Goal: Use online tool/utility: Utilize a website feature to perform a specific function

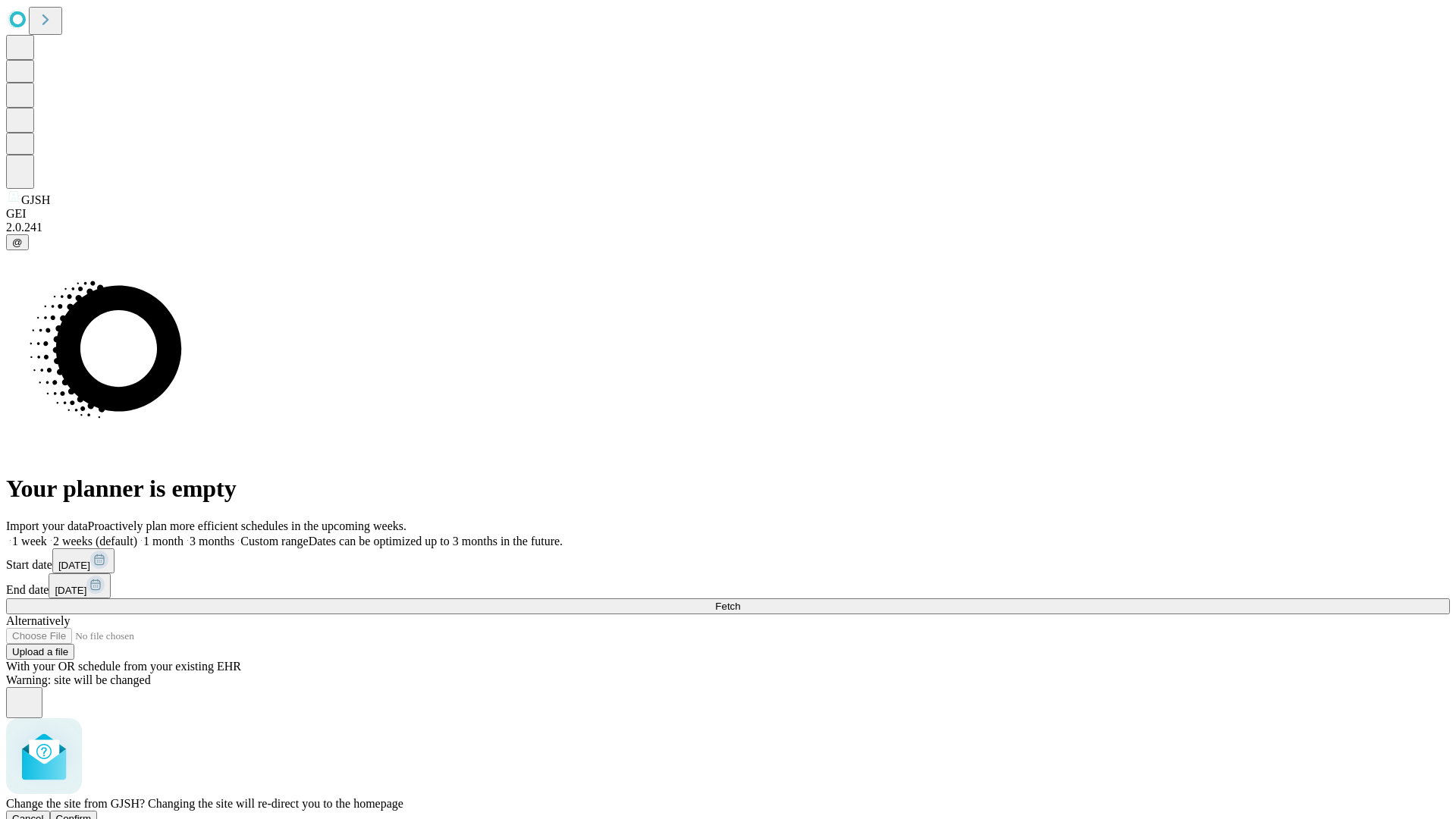
click at [92, 814] on span "Confirm" at bounding box center [73, 819] width 36 height 11
click at [47, 535] on label "1 week" at bounding box center [26, 541] width 41 height 13
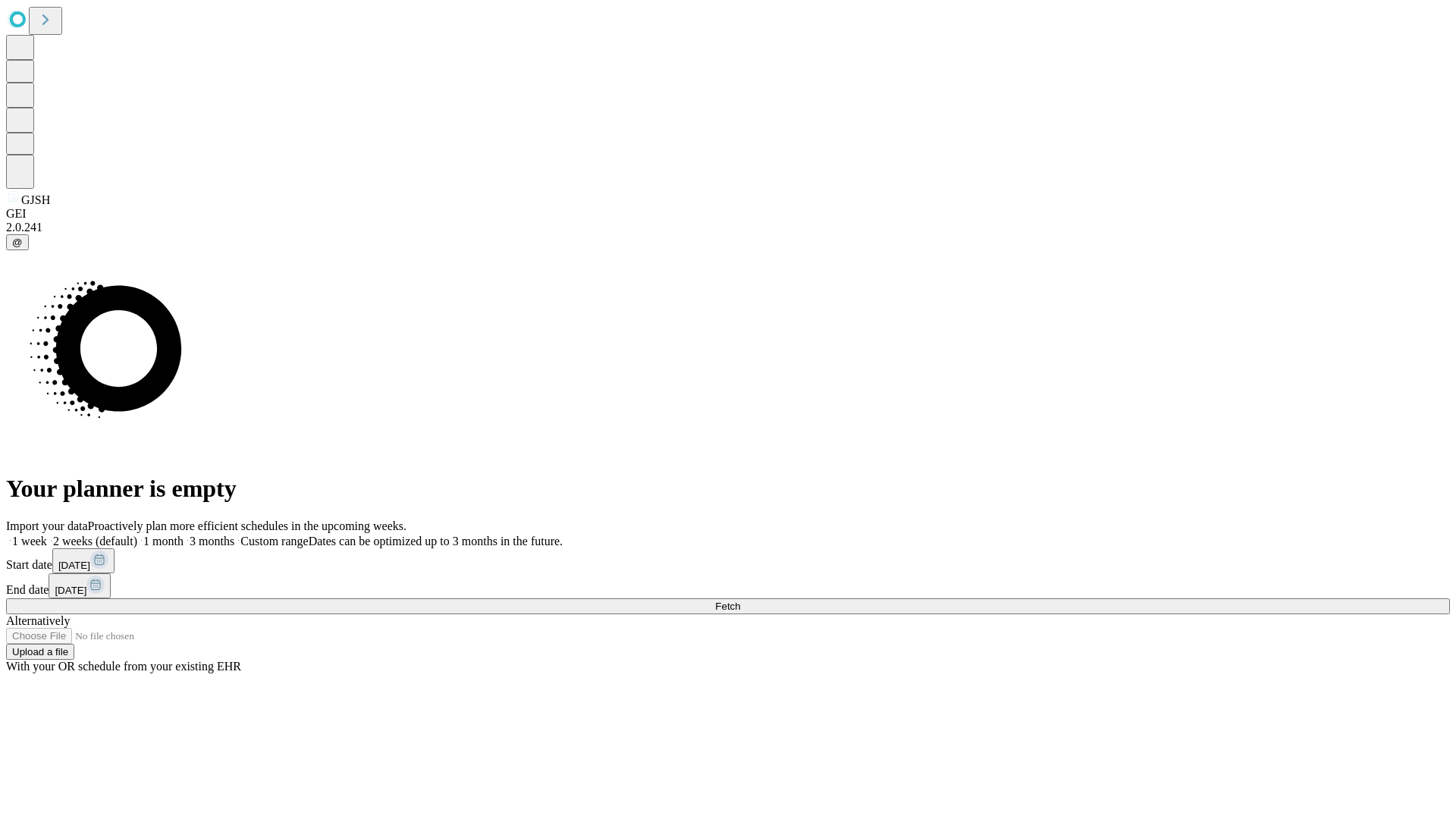
click at [740, 601] on span "Fetch" at bounding box center [728, 606] width 25 height 11
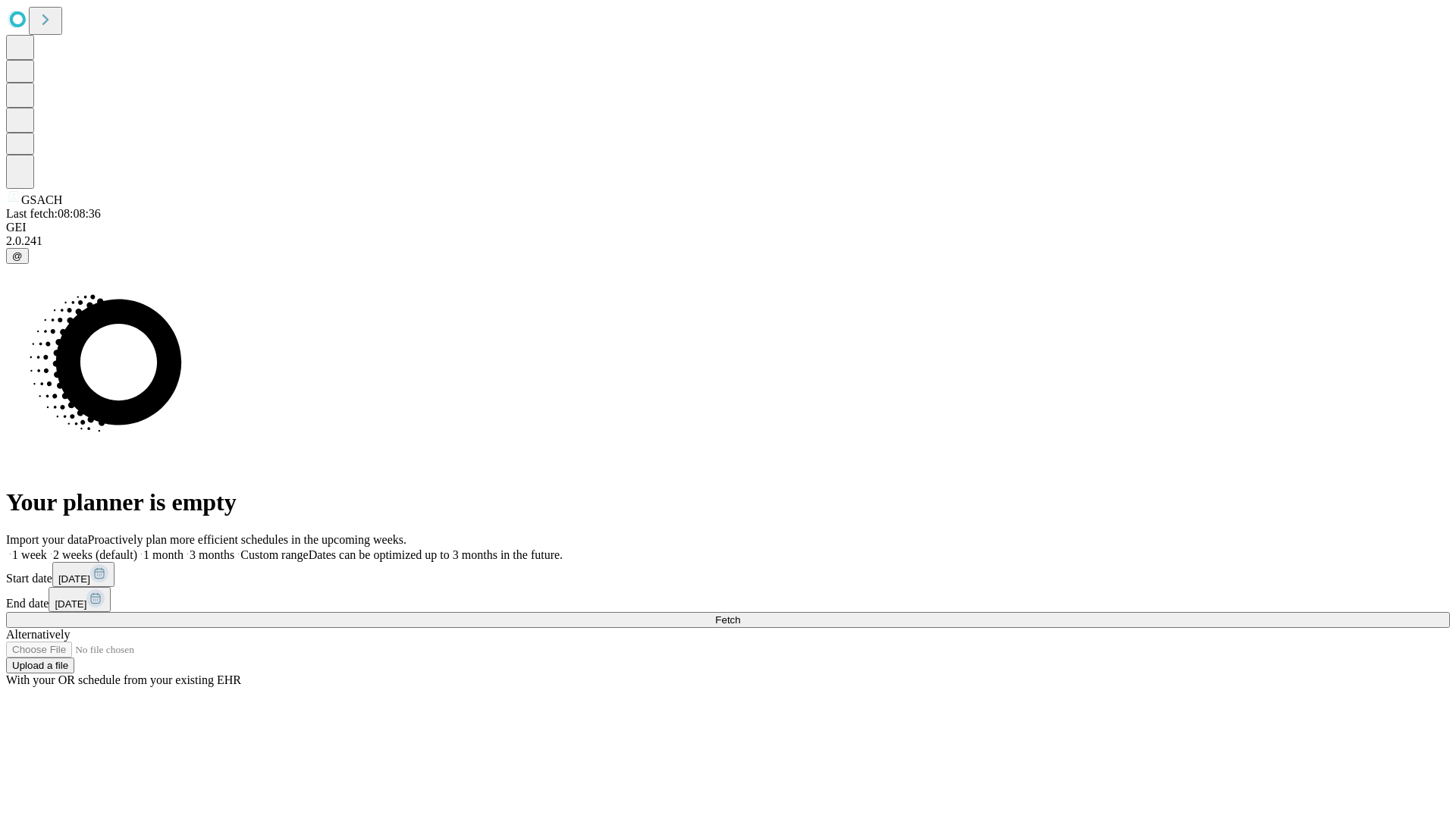
click at [740, 614] on span "Fetch" at bounding box center [728, 620] width 25 height 11
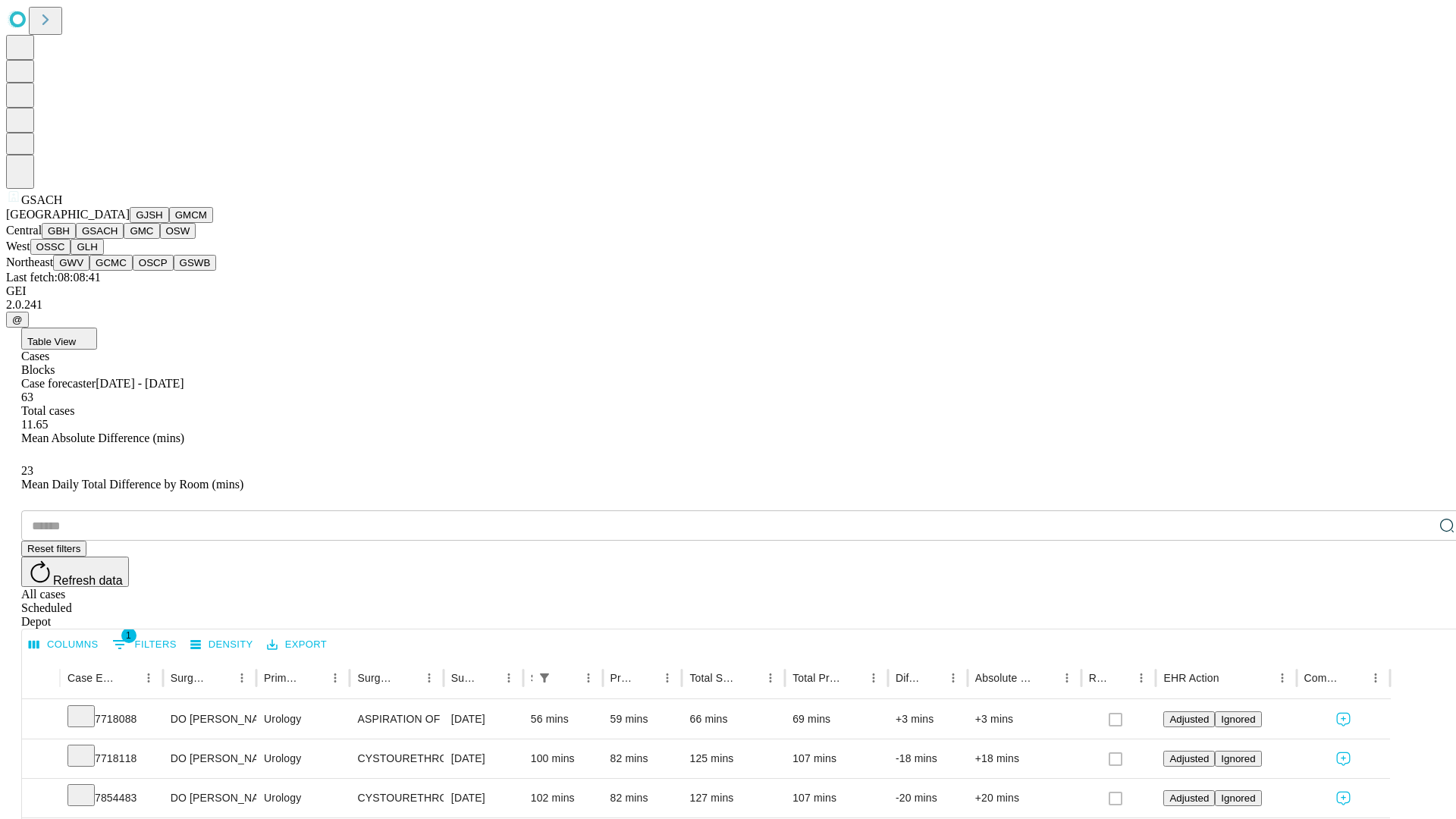
click at [123, 239] on button "GMC" at bounding box center [141, 230] width 36 height 16
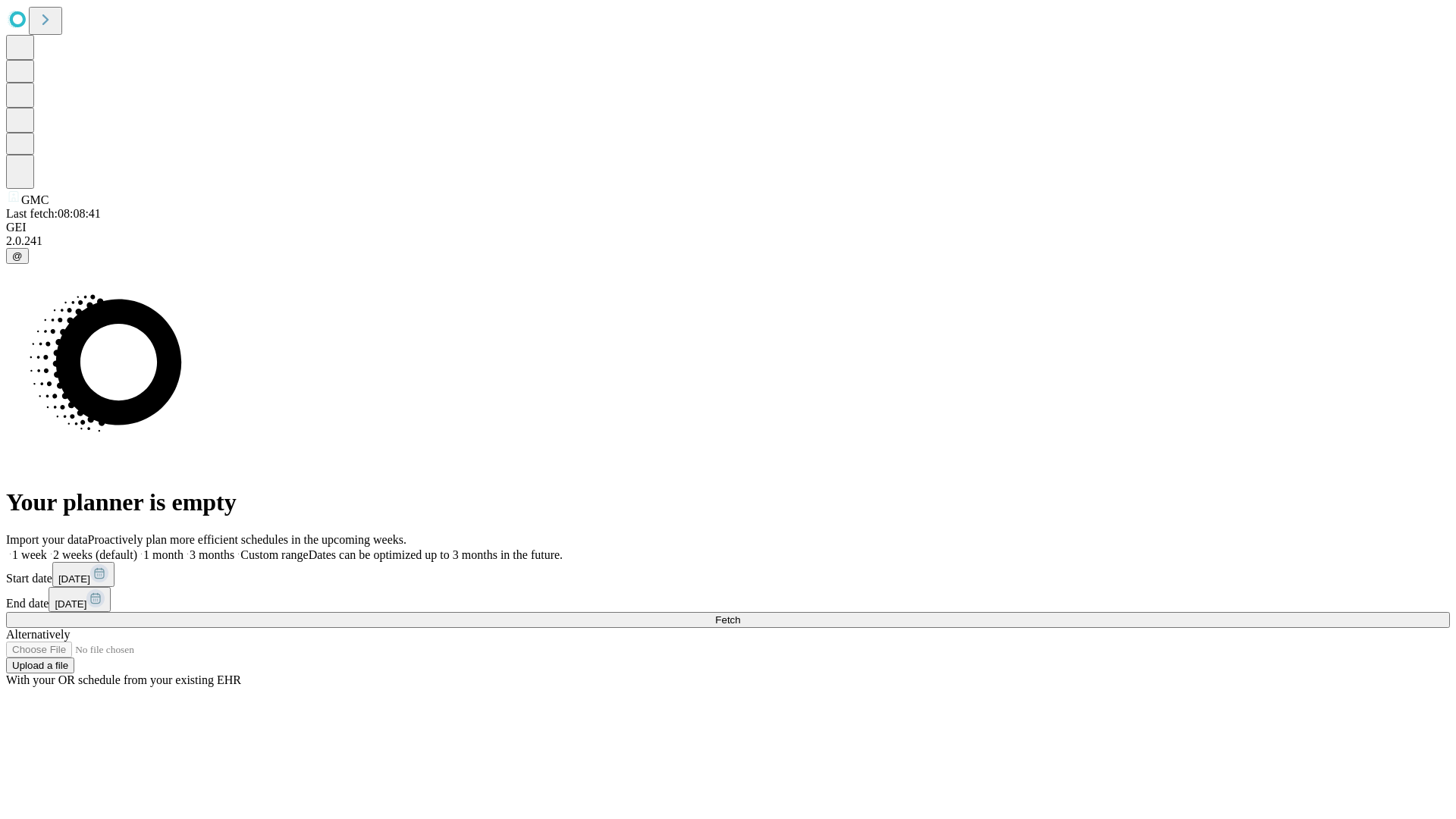
click at [47, 549] on label "1 week" at bounding box center [26, 555] width 41 height 13
click at [740, 614] on span "Fetch" at bounding box center [728, 620] width 25 height 11
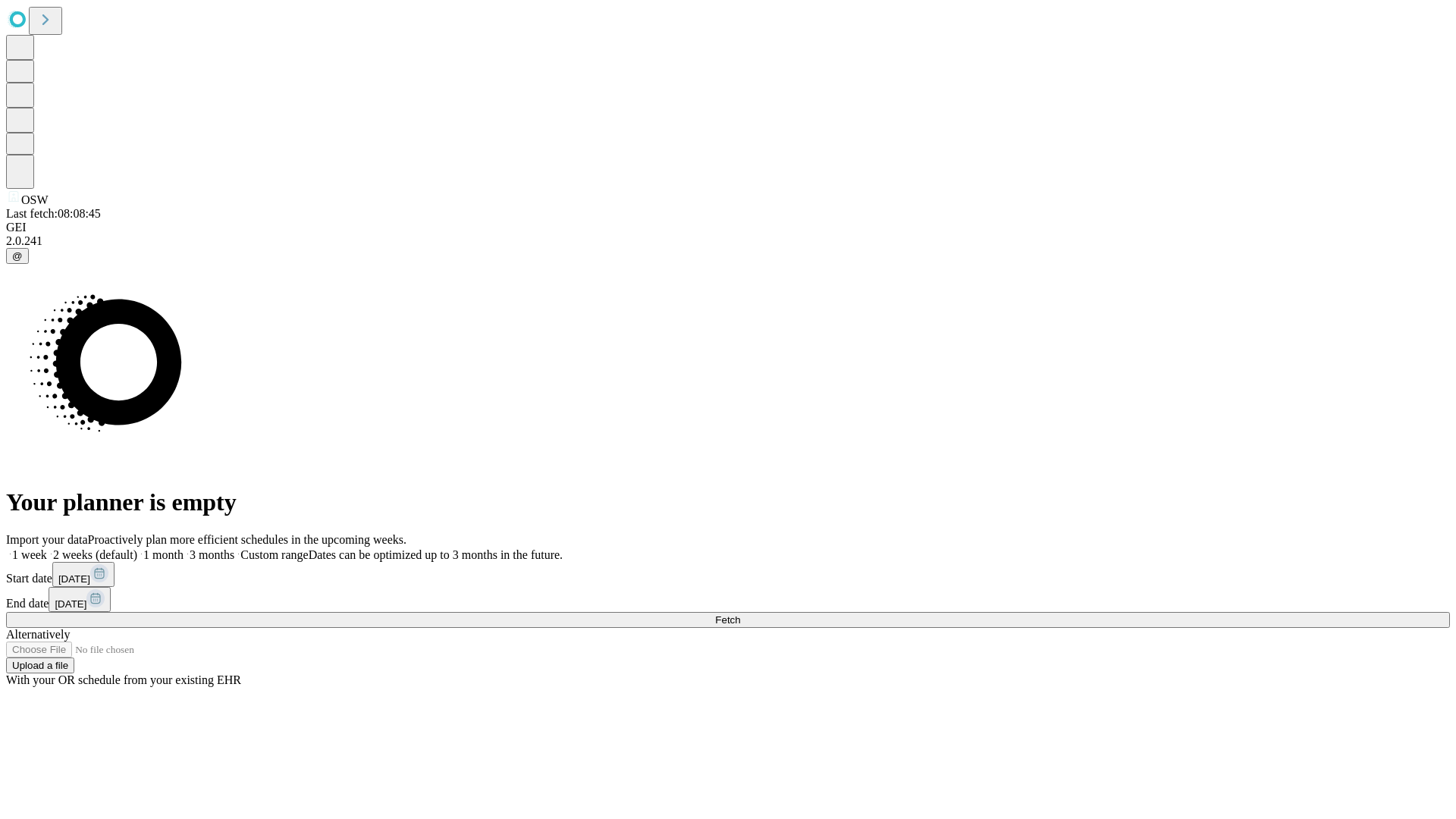
click at [47, 549] on label "1 week" at bounding box center [26, 555] width 41 height 13
click at [740, 614] on span "Fetch" at bounding box center [728, 620] width 25 height 11
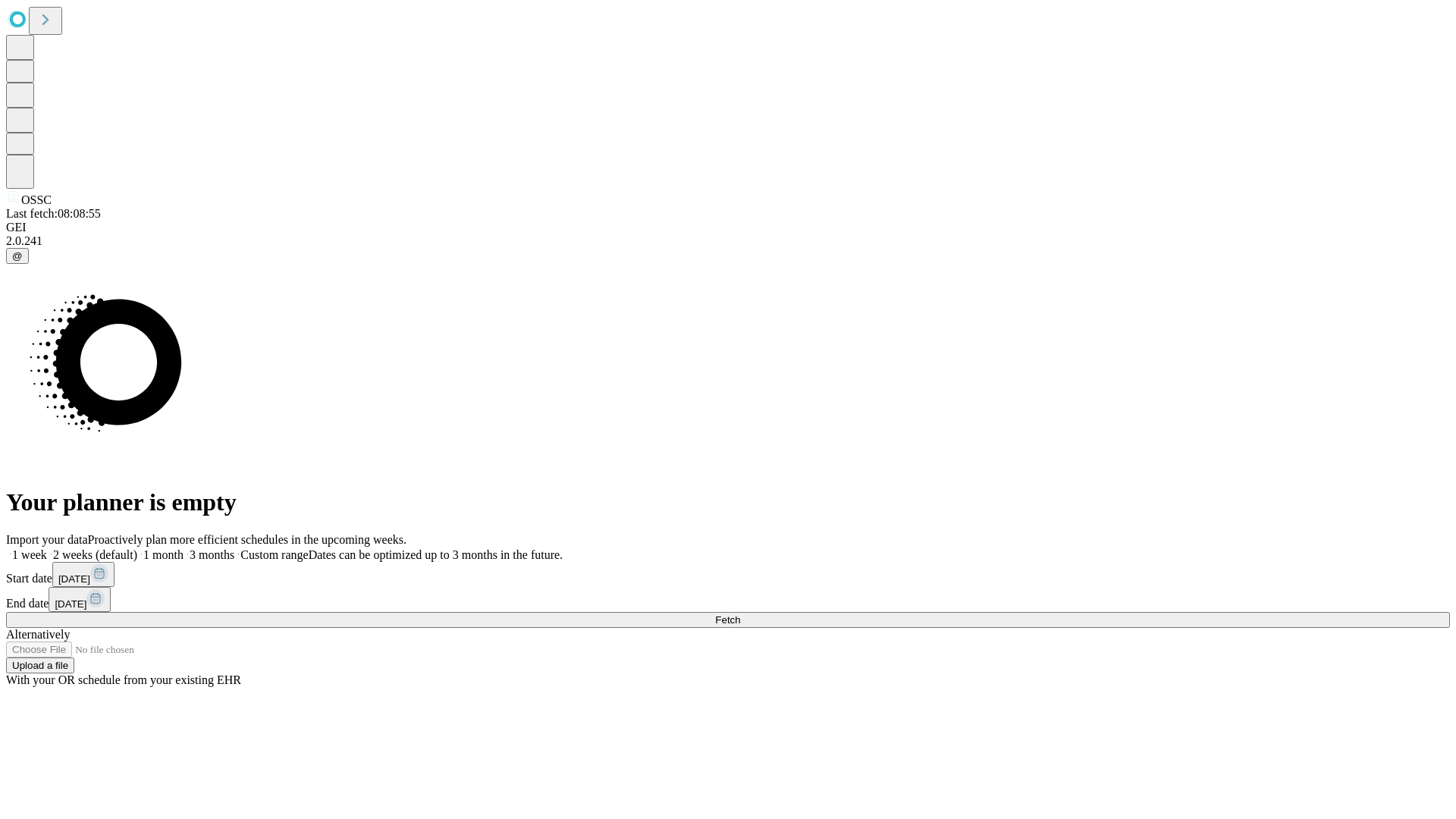
click at [47, 549] on label "1 week" at bounding box center [26, 555] width 41 height 13
click at [740, 614] on span "Fetch" at bounding box center [728, 620] width 25 height 11
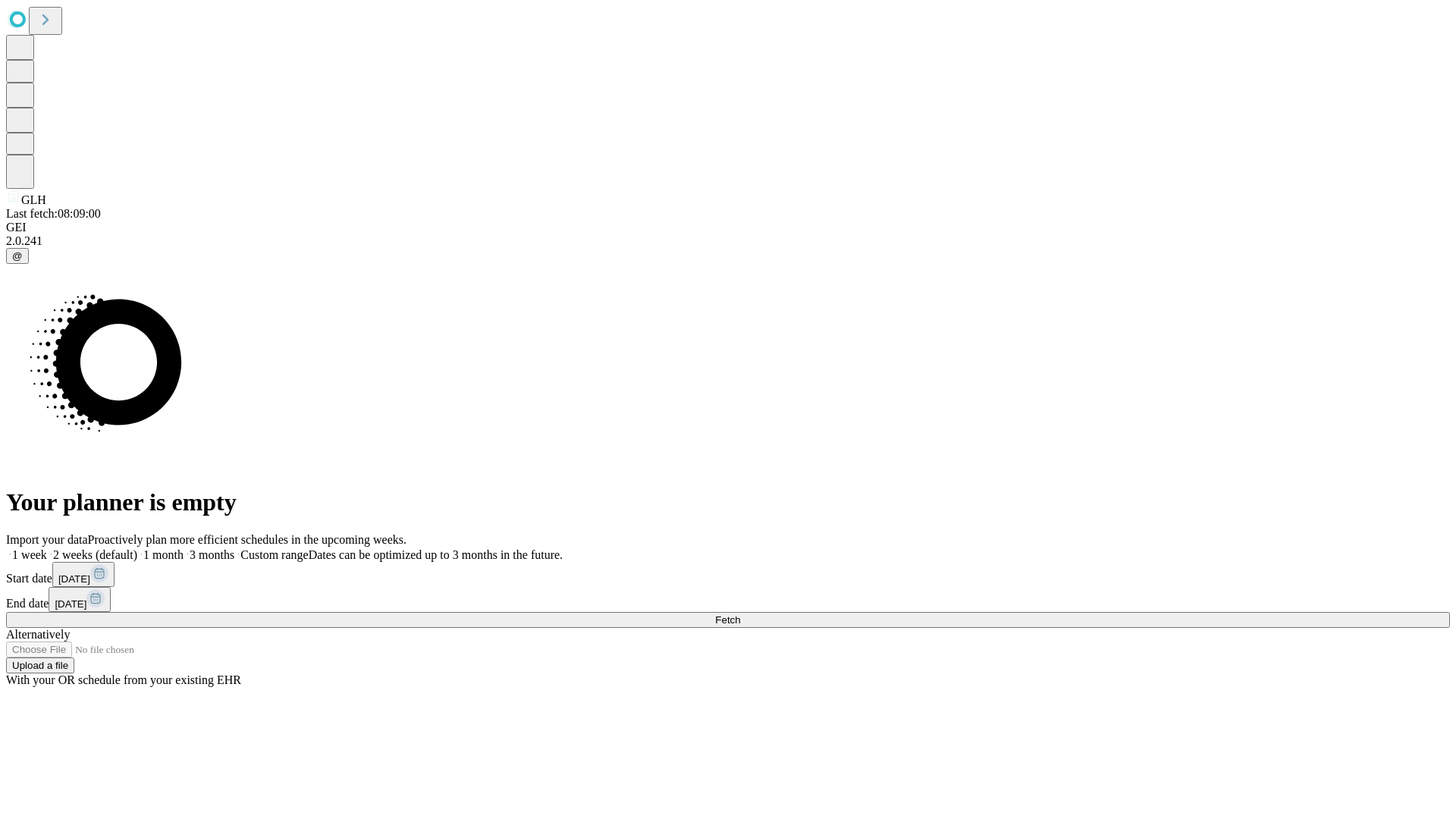
click at [47, 549] on label "1 week" at bounding box center [26, 555] width 41 height 13
click at [740, 614] on span "Fetch" at bounding box center [728, 620] width 25 height 11
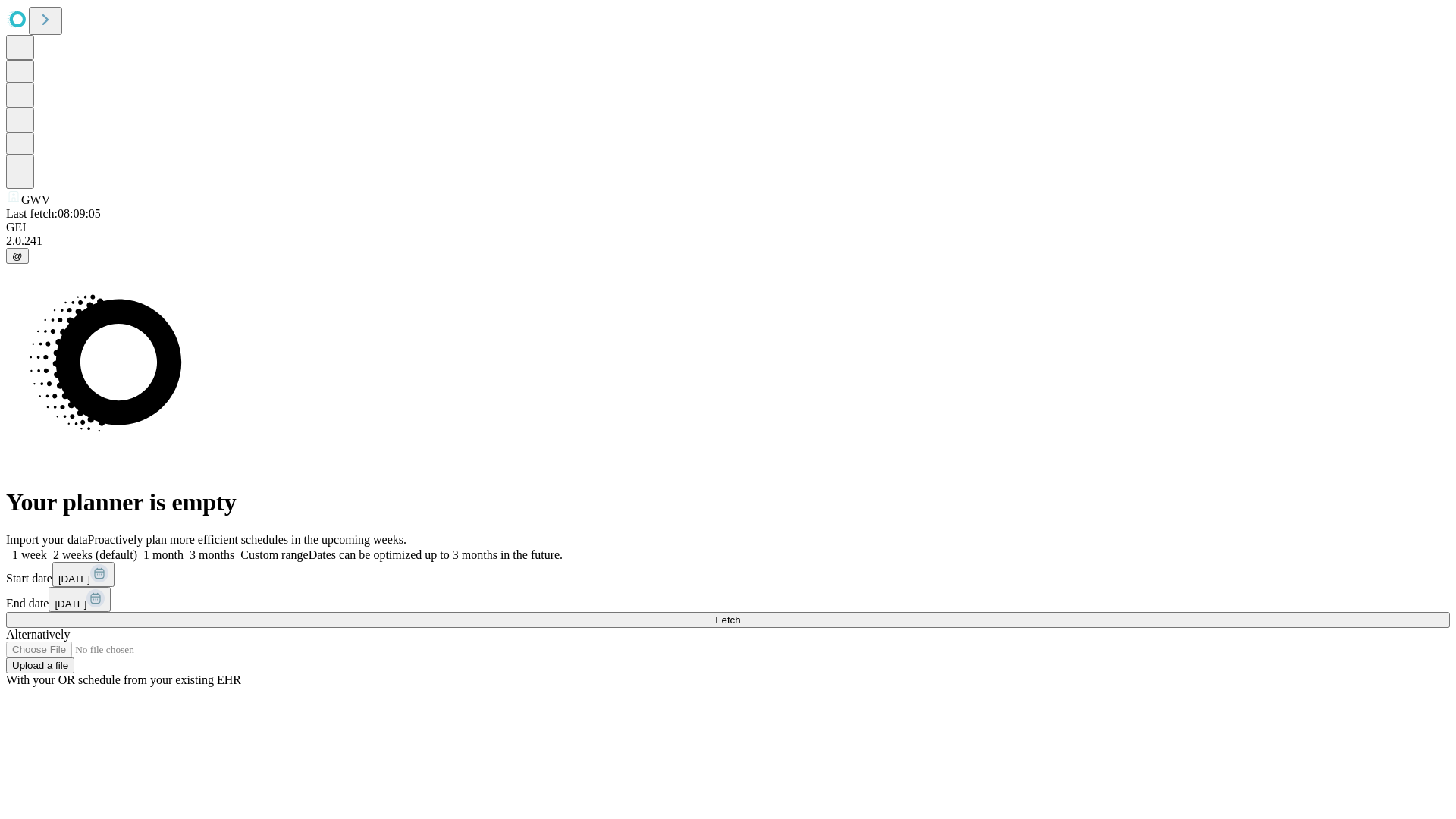
click at [47, 549] on label "1 week" at bounding box center [26, 555] width 41 height 13
click at [740, 614] on span "Fetch" at bounding box center [728, 620] width 25 height 11
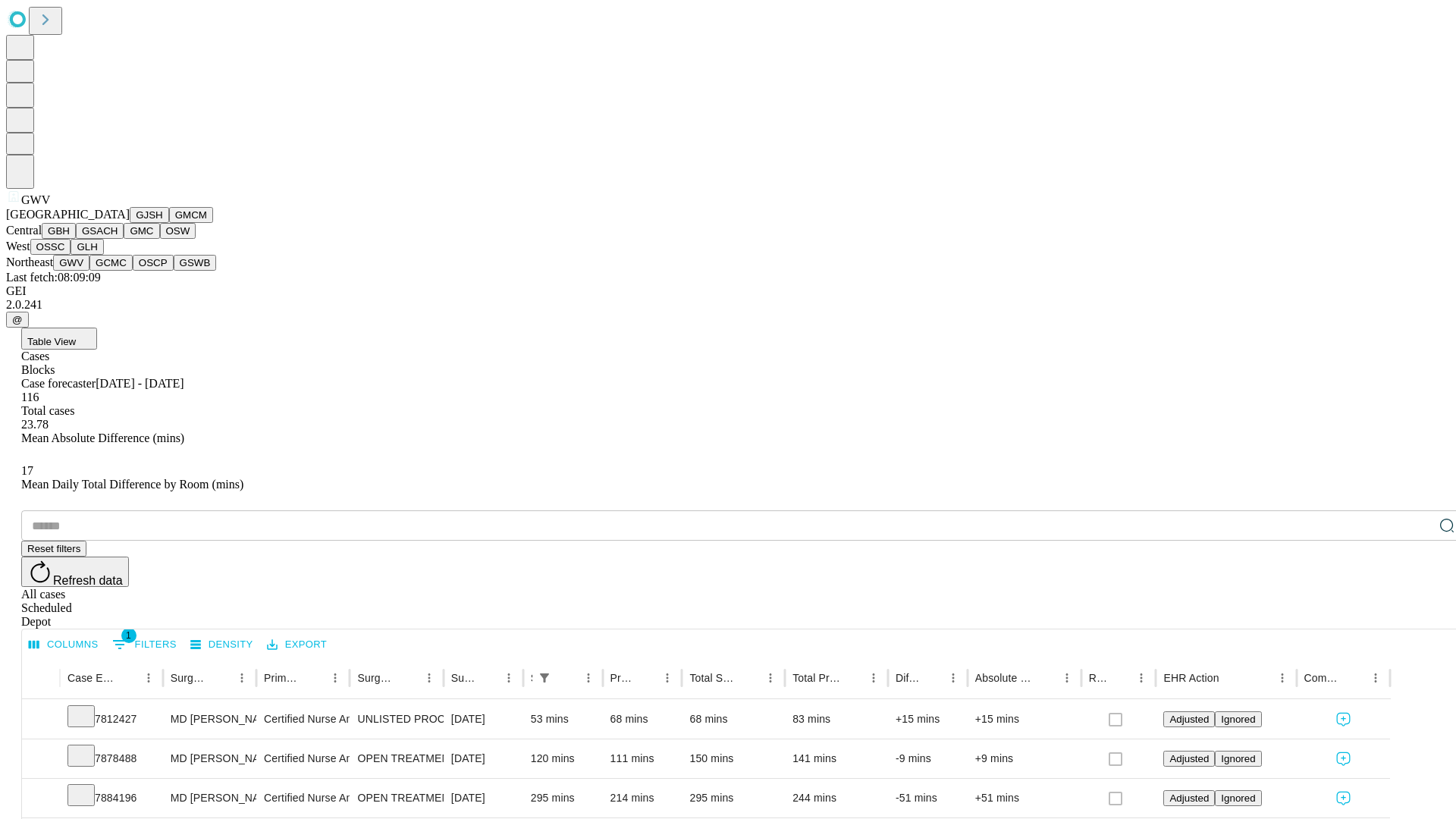
click at [118, 271] on button "GCMC" at bounding box center [110, 262] width 43 height 16
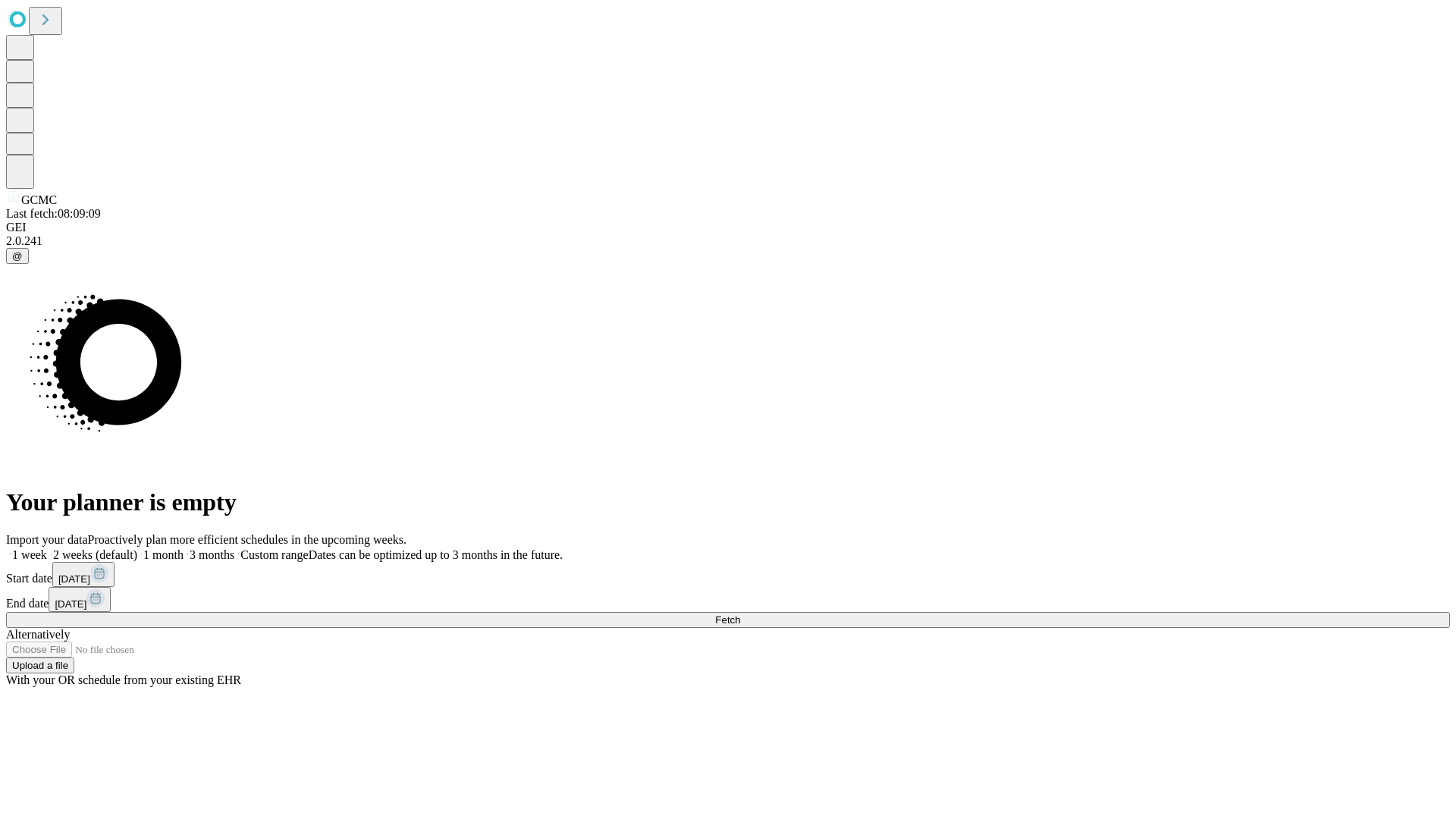
click at [47, 549] on label "1 week" at bounding box center [26, 555] width 41 height 13
click at [740, 614] on span "Fetch" at bounding box center [728, 620] width 25 height 11
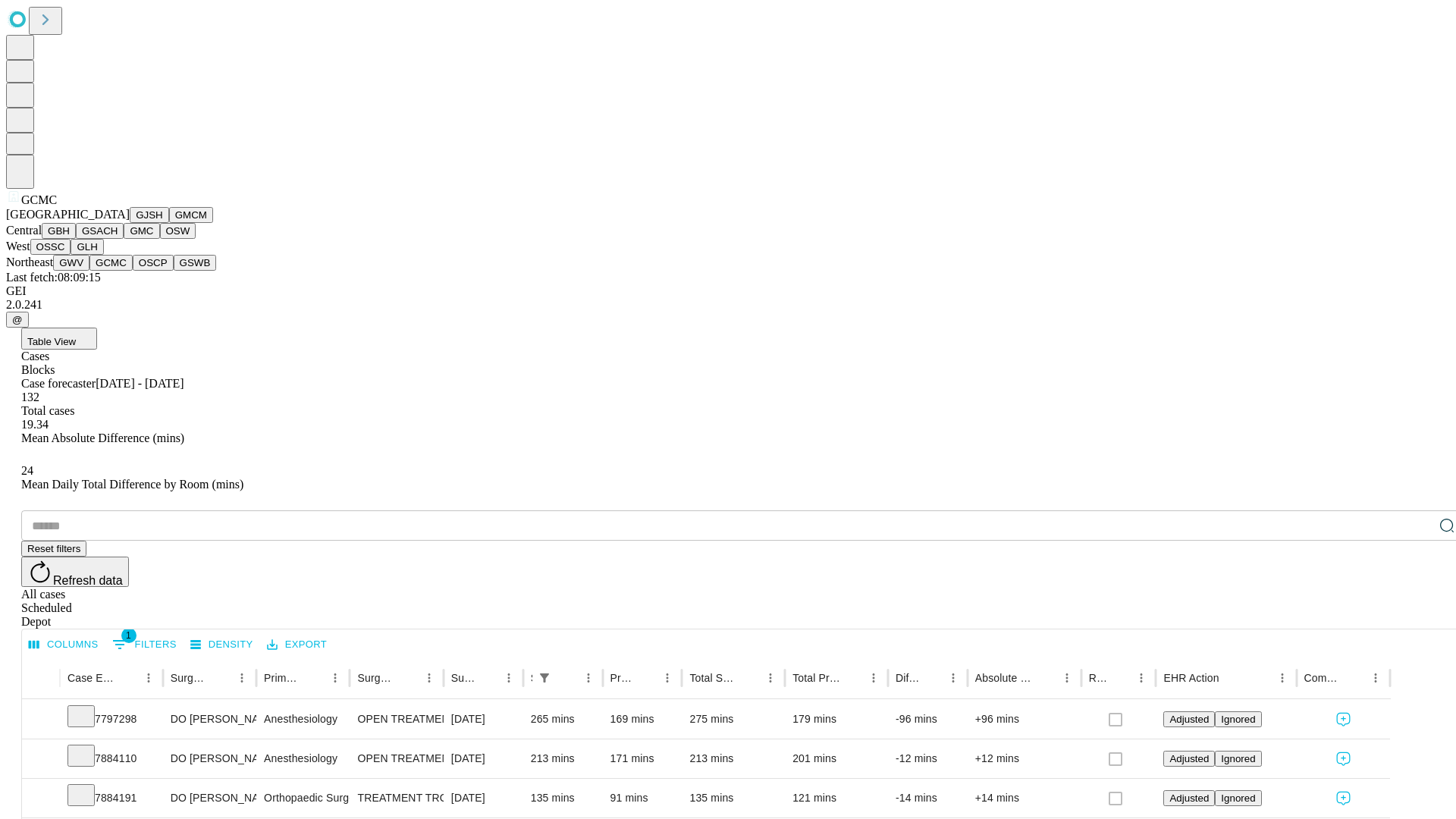
click at [132, 271] on button "OSCP" at bounding box center [152, 262] width 41 height 16
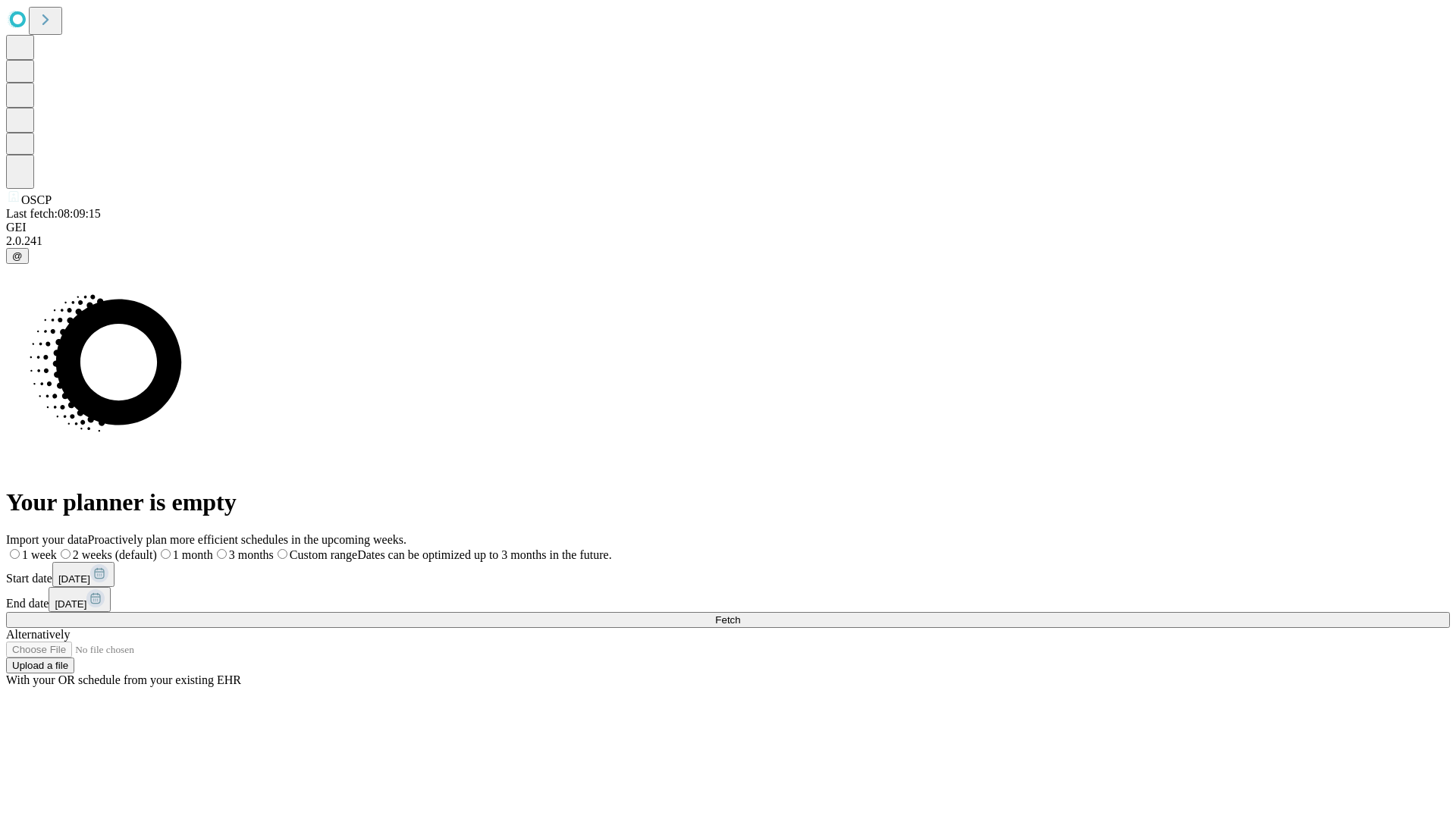
click at [57, 549] on label "1 week" at bounding box center [32, 555] width 51 height 13
click at [740, 614] on span "Fetch" at bounding box center [728, 620] width 25 height 11
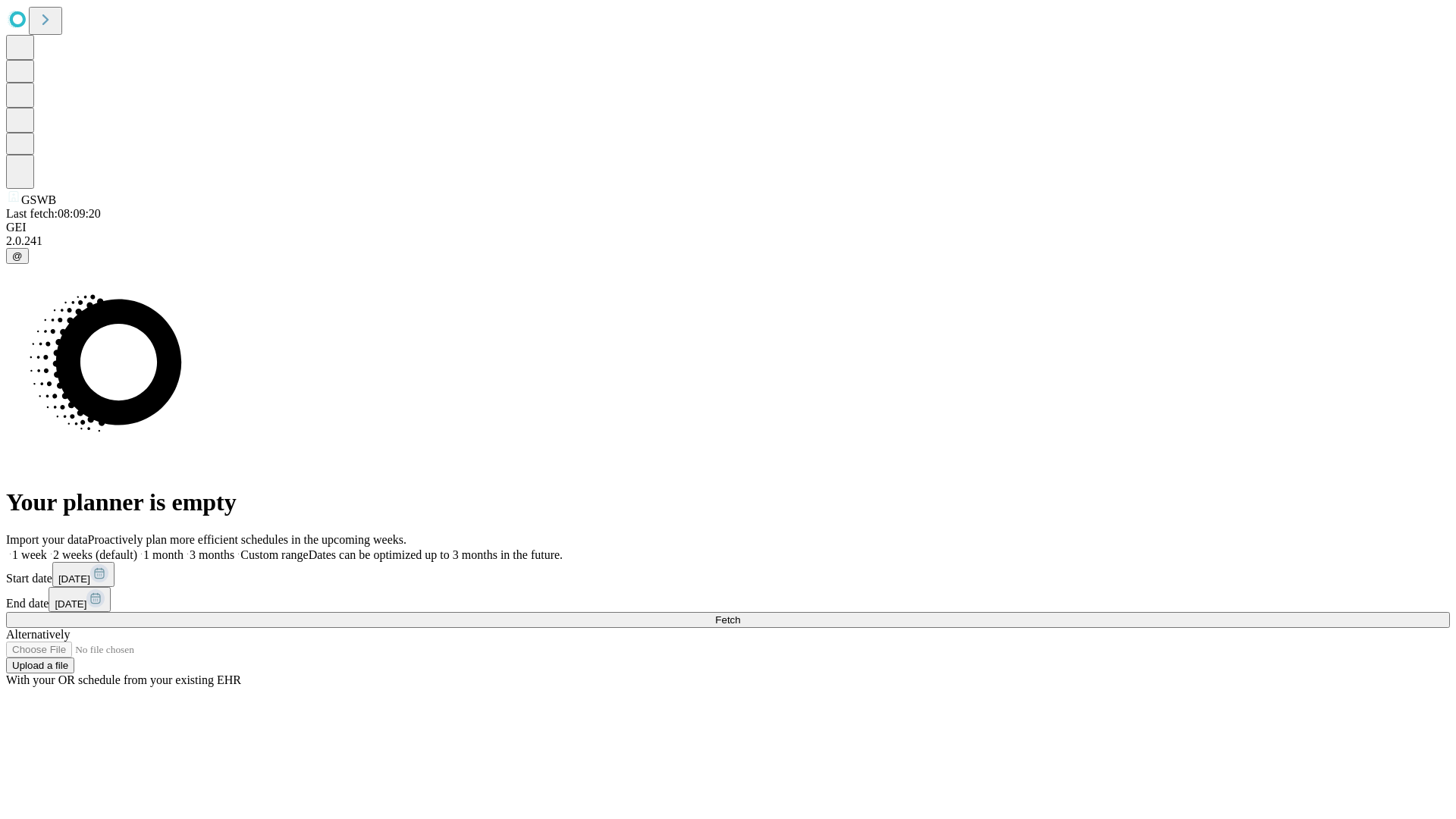
click at [47, 549] on label "1 week" at bounding box center [26, 555] width 41 height 13
click at [740, 614] on span "Fetch" at bounding box center [728, 620] width 25 height 11
